Goal: Learn about a topic: Learn about a topic

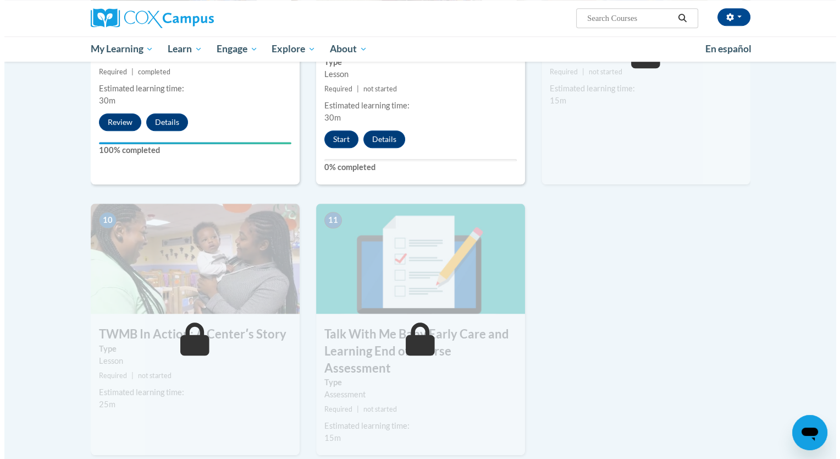
scroll to position [1027, 0]
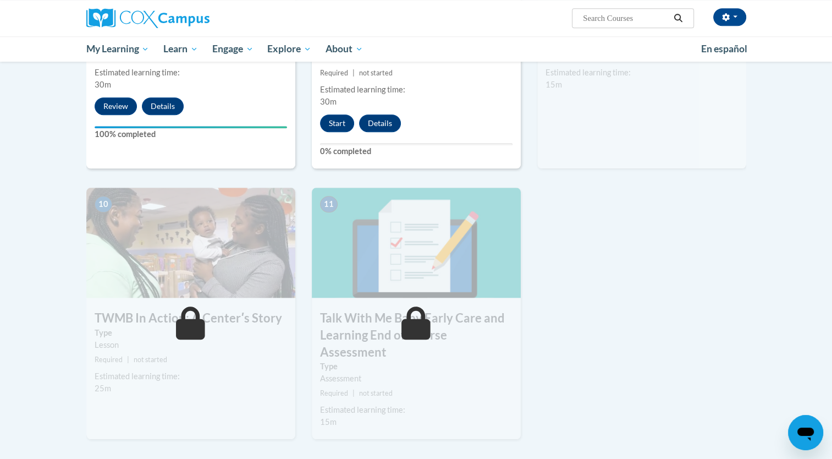
click at [327, 115] on div "8 Beyond the Lightning Coaching Moment Type Lesson Required | not started Estim…" at bounding box center [416, 26] width 209 height 284
click at [337, 114] on button "Start" at bounding box center [337, 123] width 34 height 18
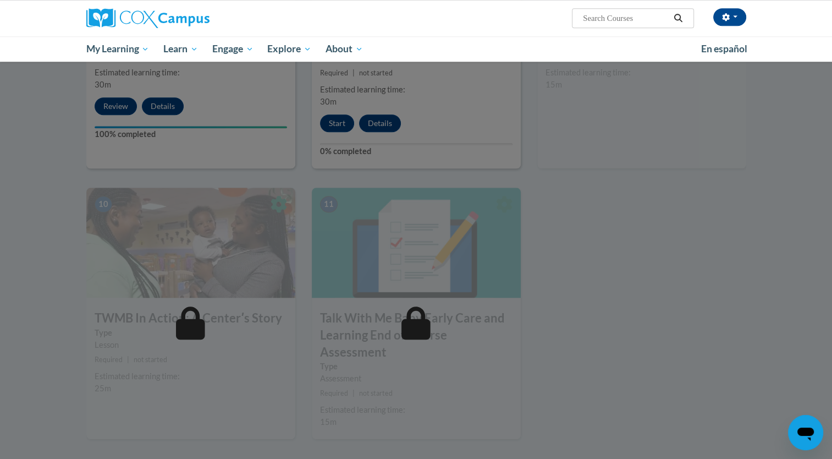
scroll to position [924, 0]
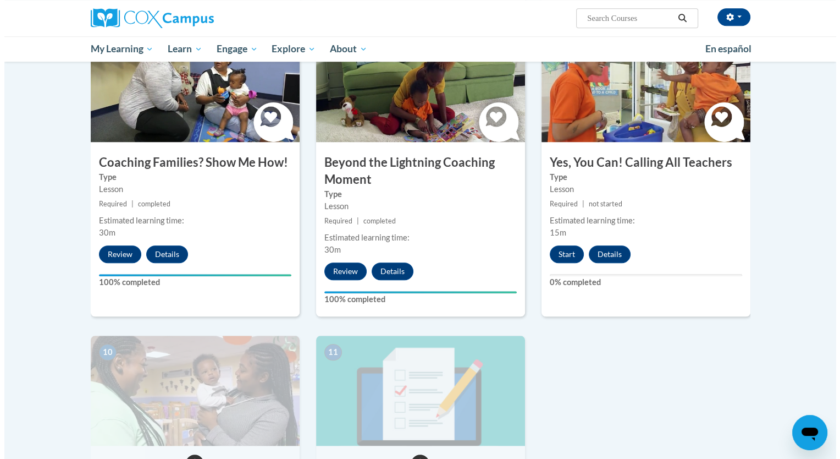
scroll to position [878, 0]
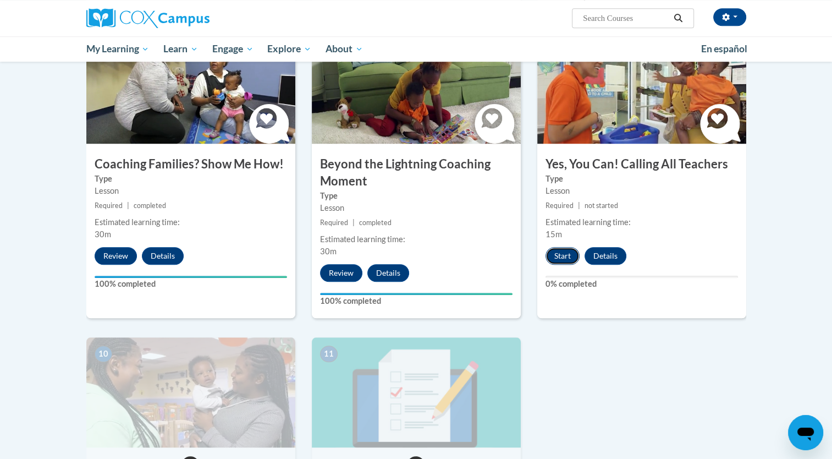
click at [559, 247] on button "Start" at bounding box center [563, 256] width 34 height 18
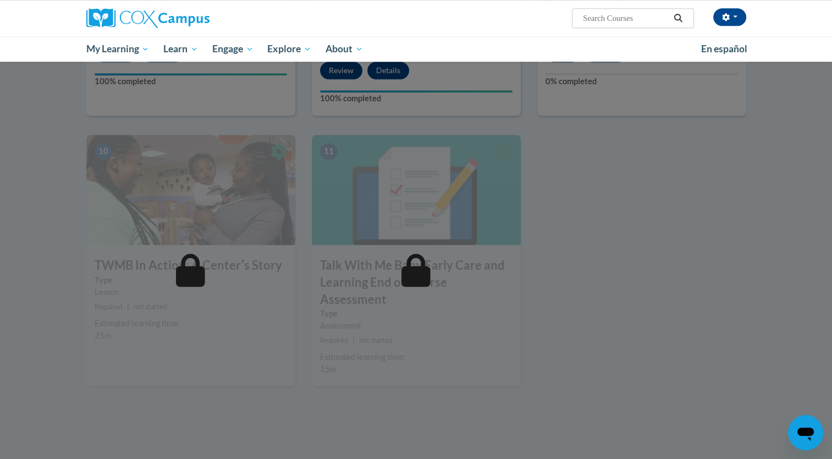
scroll to position [1221, 0]
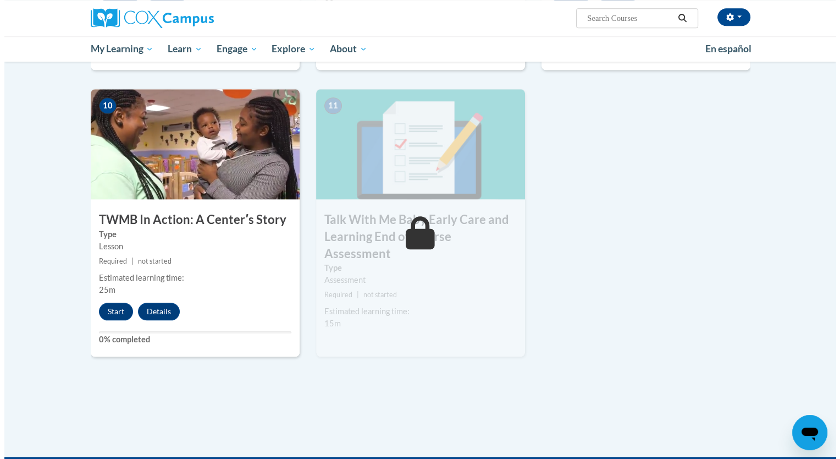
scroll to position [1122, 0]
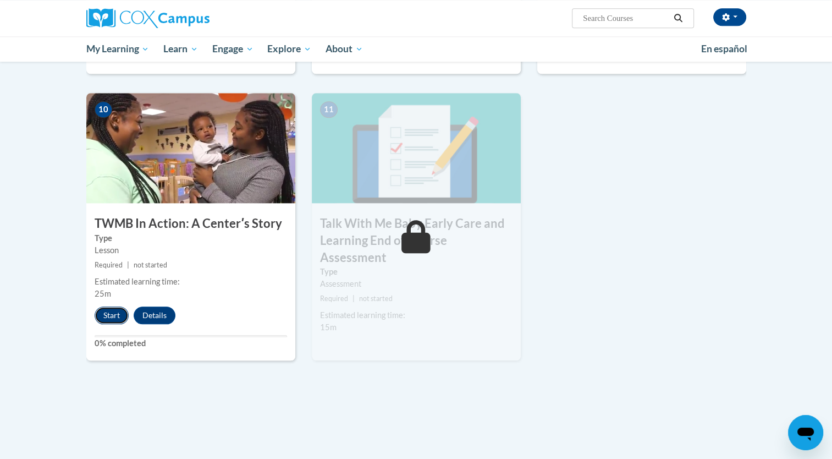
click at [111, 306] on button "Start" at bounding box center [112, 315] width 34 height 18
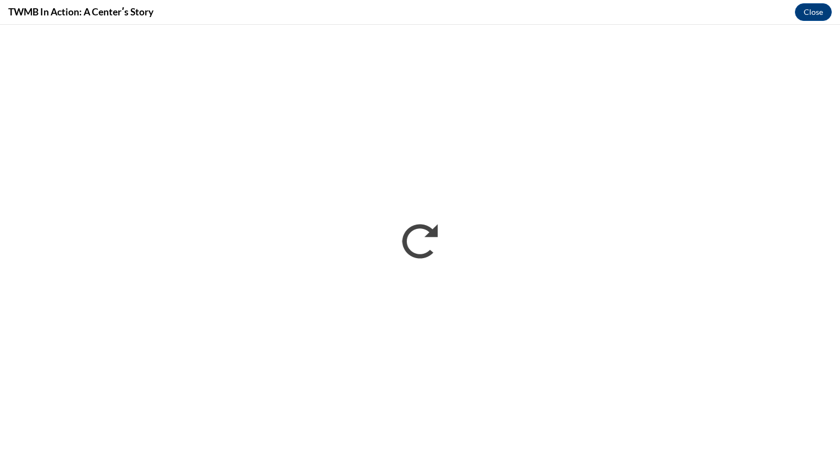
scroll to position [0, 0]
